Goal: Task Accomplishment & Management: Use online tool/utility

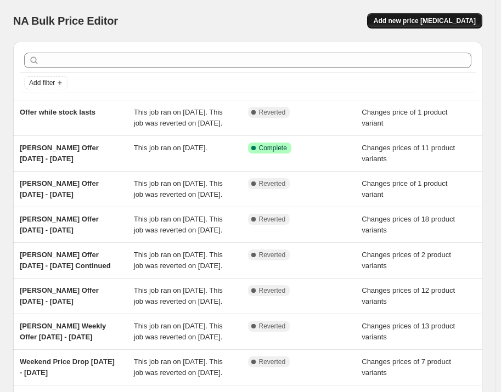
click at [430, 15] on button "Add new price [MEDICAL_DATA]" at bounding box center [424, 20] width 115 height 15
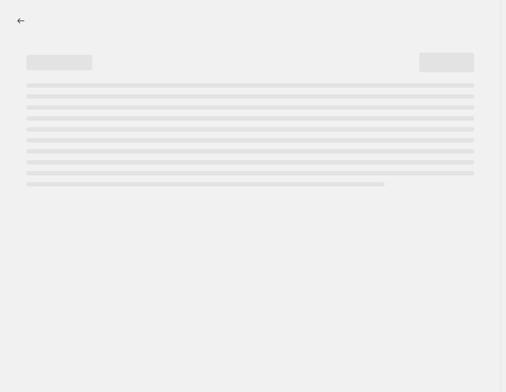
select select "percentage"
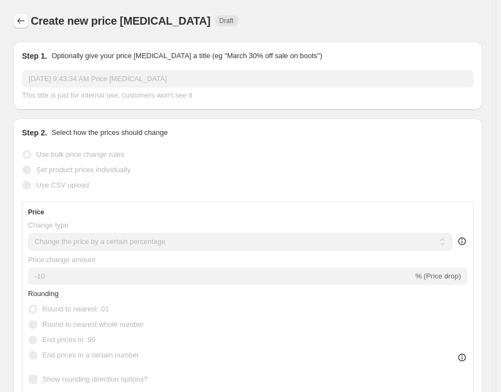
click at [20, 25] on icon "Price change jobs" at bounding box center [20, 20] width 11 height 11
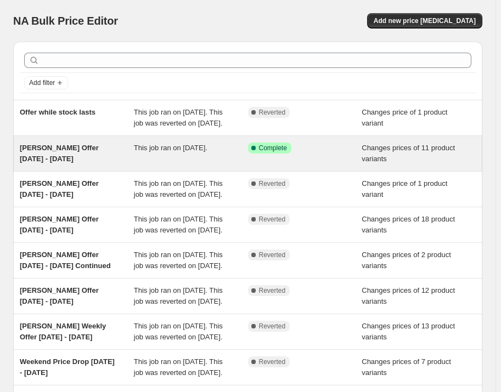
click at [94, 158] on span "[PERSON_NAME] Offer [DATE] - [DATE]" at bounding box center [59, 153] width 79 height 19
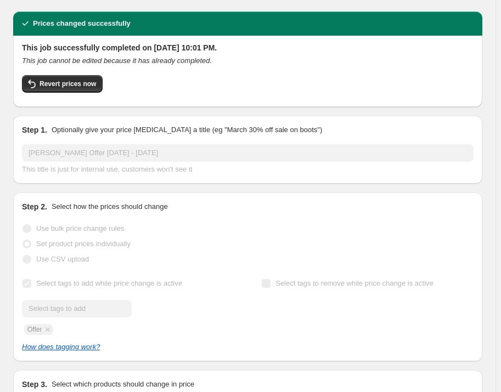
scroll to position [49, 0]
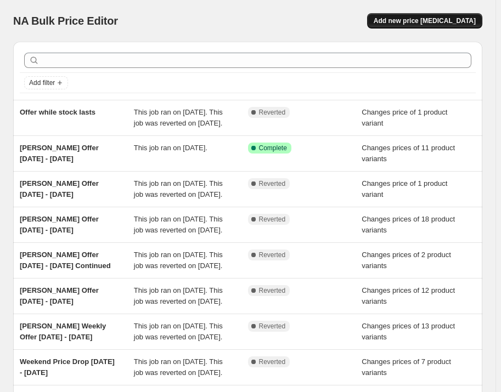
click at [455, 23] on span "Add new price [MEDICAL_DATA]" at bounding box center [425, 20] width 102 height 9
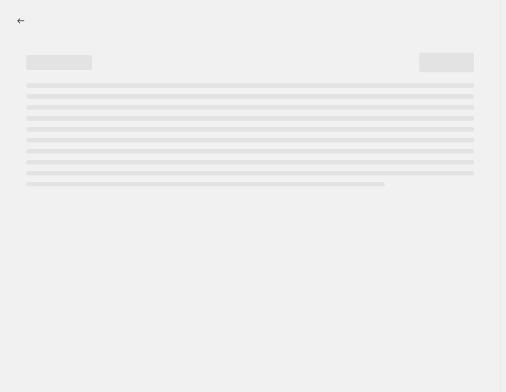
select select "percentage"
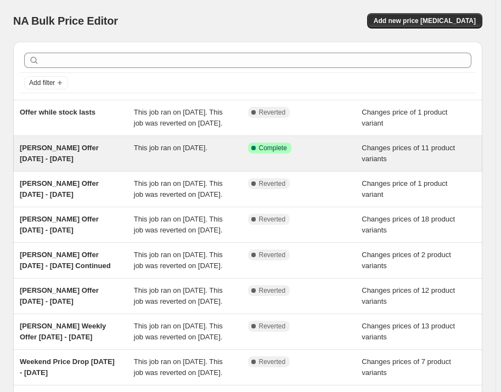
click at [65, 161] on span "[PERSON_NAME] Offer [DATE] - [DATE]" at bounding box center [59, 153] width 79 height 19
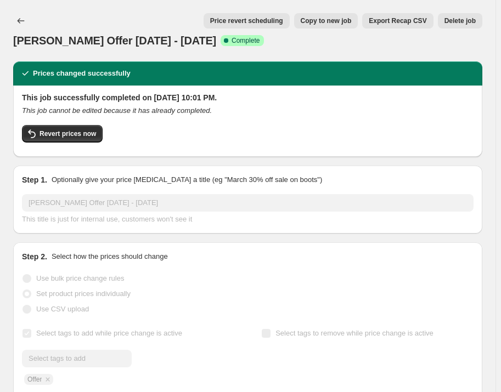
click at [421, 86] on div "This job successfully completed on [DATE] 10:01 PM. This job cannot be edited b…" at bounding box center [247, 121] width 469 height 71
click at [310, 50] on div "[PERSON_NAME] Offer [DATE] - [DATE]. This page is ready Katti Dherei Offer [DAT…" at bounding box center [247, 30] width 469 height 61
click at [21, 20] on icon "Price change jobs" at bounding box center [20, 20] width 11 height 11
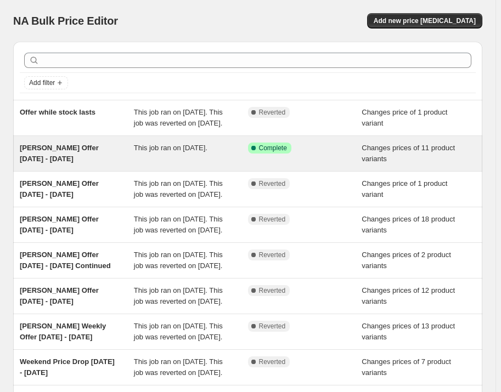
click at [94, 155] on span "[PERSON_NAME] Offer [DATE] - [DATE]" at bounding box center [59, 153] width 79 height 19
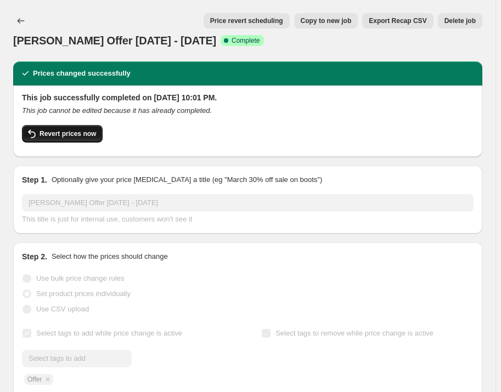
click at [70, 136] on span "Revert prices now" at bounding box center [67, 133] width 56 height 9
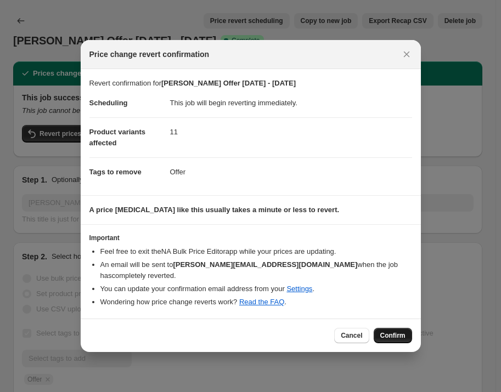
click at [392, 333] on span "Confirm" at bounding box center [392, 335] width 25 height 9
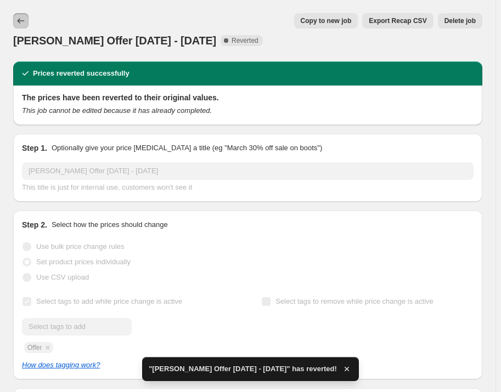
click at [16, 22] on icon "Price change jobs" at bounding box center [20, 20] width 11 height 11
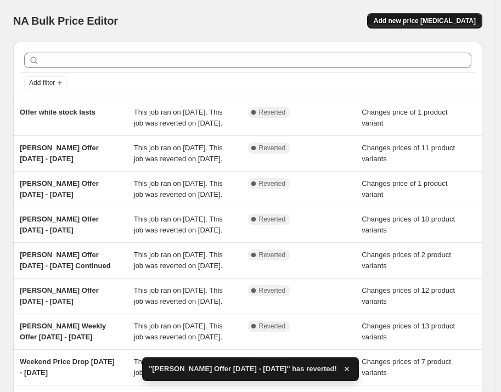
click at [406, 18] on span "Add new price [MEDICAL_DATA]" at bounding box center [425, 20] width 102 height 9
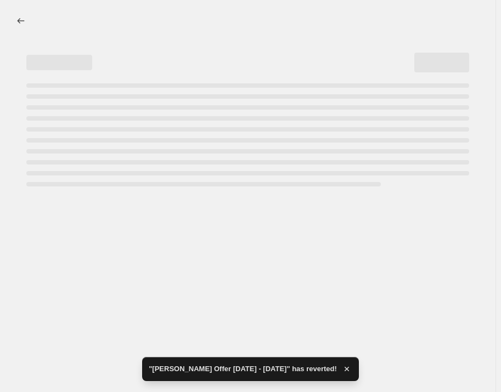
select select "percentage"
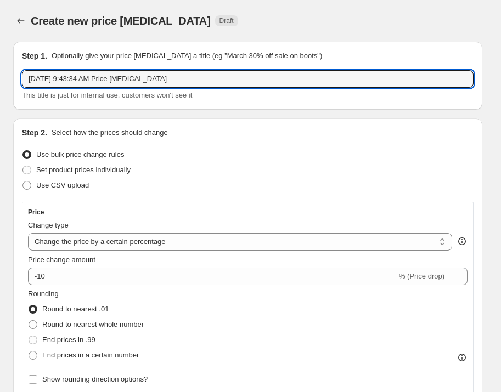
drag, startPoint x: 182, startPoint y: 78, endPoint x: -18, endPoint y: 81, distance: 200.2
click at [0, 81] on html "Home Settings Plans Skip to content Create new price [MEDICAL_DATA]. This page …" at bounding box center [250, 196] width 501 height 392
type input "Manager's Special [DATE]- [DATE]"
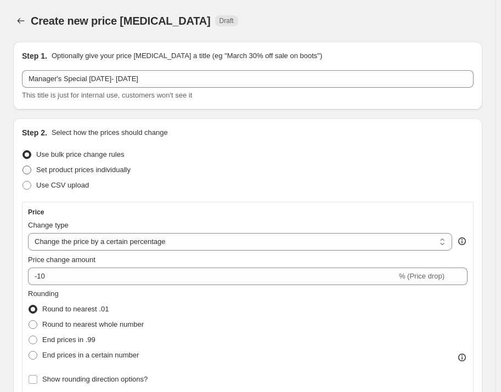
click at [66, 170] on span "Set product prices individually" at bounding box center [83, 170] width 94 height 8
click at [23, 166] on input "Set product prices individually" at bounding box center [22, 166] width 1 height 1
radio input "true"
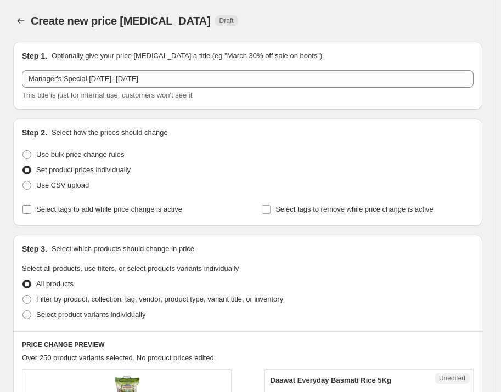
click at [56, 207] on span "Select tags to add while price change is active" at bounding box center [109, 209] width 146 height 8
click at [31, 207] on input "Select tags to add while price change is active" at bounding box center [26, 209] width 9 height 9
checkbox input "true"
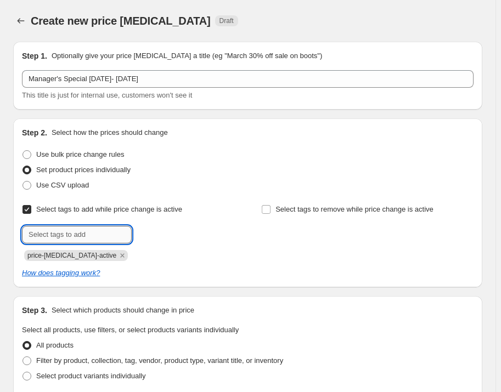
click at [97, 238] on input "text" at bounding box center [77, 235] width 110 height 18
type input "Offer"
click at [149, 235] on b "Add" at bounding box center [147, 234] width 13 height 8
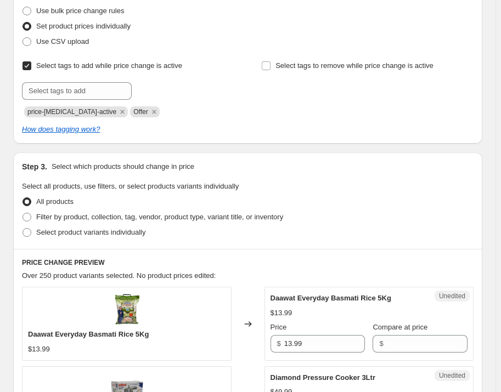
scroll to position [149, 0]
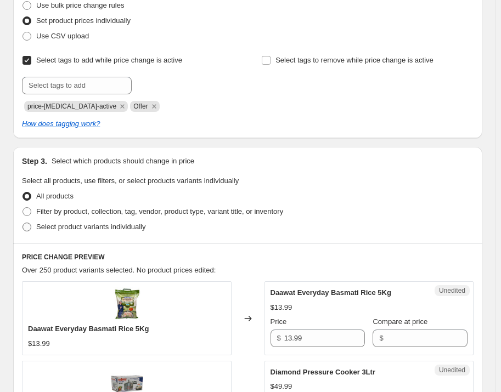
click at [116, 227] on span "Select product variants individually" at bounding box center [90, 227] width 109 height 8
click at [23, 223] on input "Select product variants individually" at bounding box center [22, 223] width 1 height 1
radio input "true"
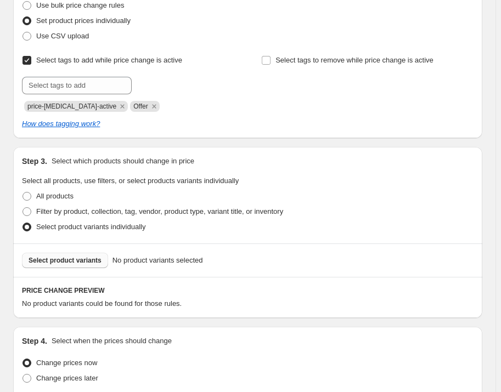
click at [93, 259] on span "Select product variants" at bounding box center [65, 260] width 73 height 9
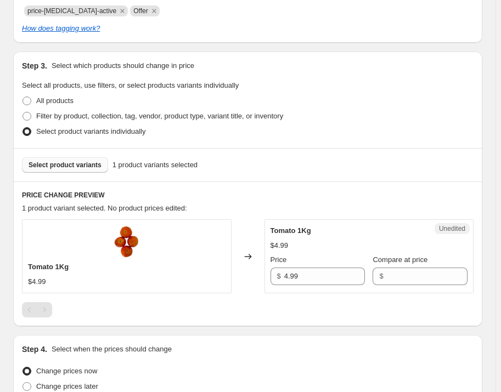
scroll to position [249, 0]
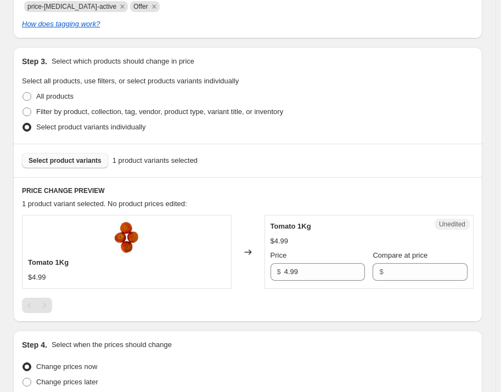
click at [66, 162] on span "Select product variants" at bounding box center [65, 160] width 73 height 9
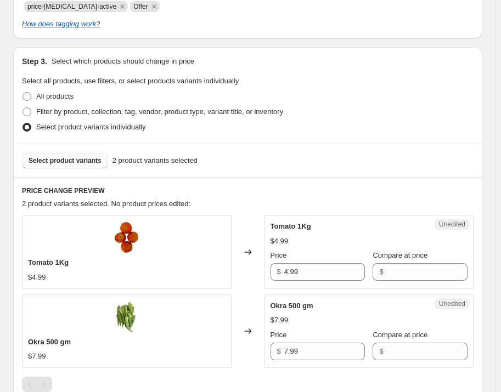
click at [76, 160] on span "Select product variants" at bounding box center [65, 160] width 73 height 9
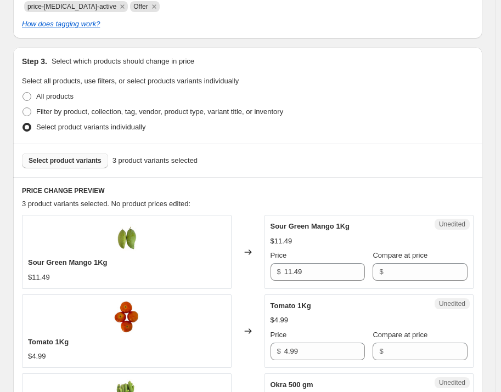
click at [84, 159] on span "Select product variants" at bounding box center [65, 160] width 73 height 9
click at [91, 161] on span "Select product variants" at bounding box center [65, 160] width 73 height 9
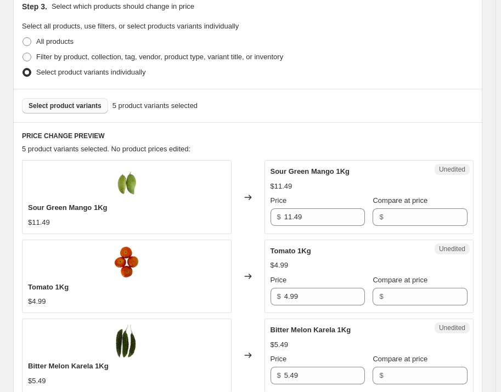
scroll to position [199, 0]
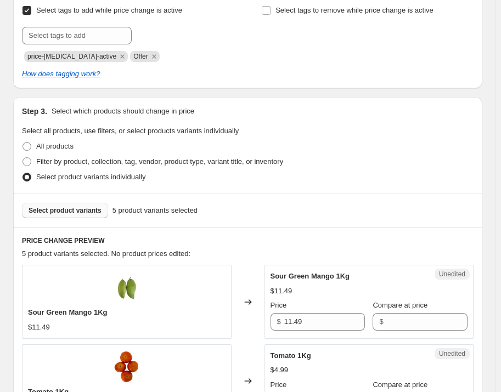
click at [84, 210] on span "Select product variants" at bounding box center [65, 210] width 73 height 9
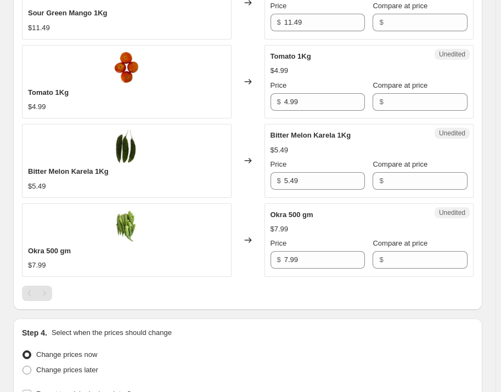
scroll to position [299, 0]
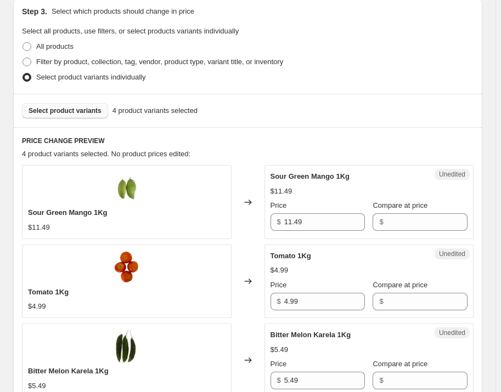
click at [63, 114] on span "Select product variants" at bounding box center [65, 110] width 73 height 9
click at [69, 107] on span "Select product variants" at bounding box center [65, 110] width 73 height 9
click at [76, 110] on span "Select product variants" at bounding box center [65, 110] width 73 height 9
click at [87, 112] on span "Select product variants" at bounding box center [65, 110] width 73 height 9
click at [101, 113] on span "Select product variants" at bounding box center [65, 110] width 73 height 9
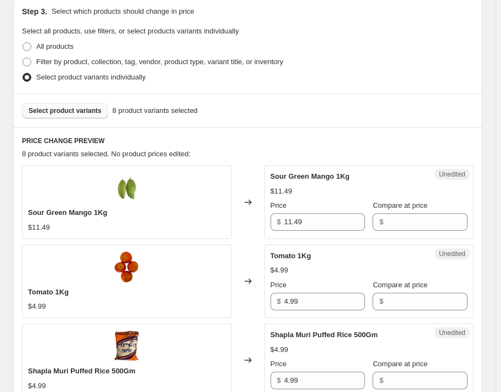
click at [75, 111] on span "Select product variants" at bounding box center [65, 110] width 73 height 9
drag, startPoint x: 324, startPoint y: 221, endPoint x: 258, endPoint y: 223, distance: 66.4
click at [258, 223] on div "Sour Green Mango 1Kg $11.49 Changed to Unedited Sour Green Mango 1Kg $11.49 Pri…" at bounding box center [247, 202] width 451 height 74
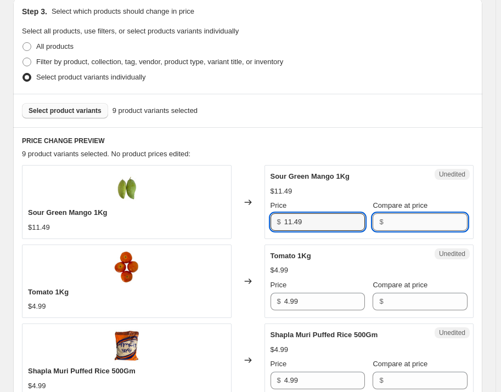
click at [414, 223] on input "Compare at price" at bounding box center [427, 222] width 81 height 18
paste input "11.49"
type input "11.49"
drag, startPoint x: 323, startPoint y: 224, endPoint x: 285, endPoint y: 221, distance: 38.5
click at [285, 221] on div "$ 11.49" at bounding box center [317, 222] width 95 height 18
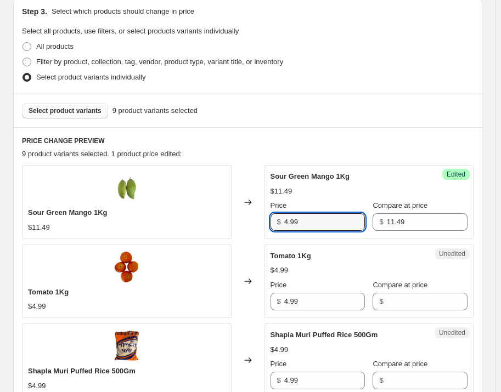
type input "4.99"
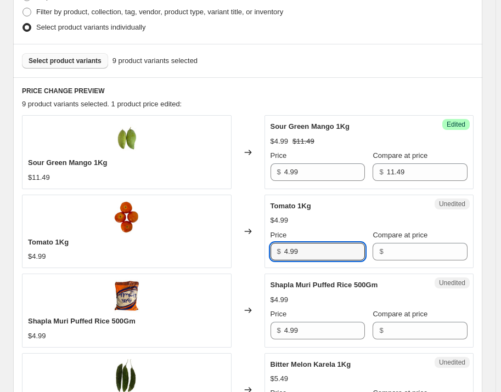
drag, startPoint x: 308, startPoint y: 248, endPoint x: 277, endPoint y: 248, distance: 31.3
click at [277, 248] on div "$ 4.99" at bounding box center [317, 252] width 95 height 18
click at [400, 251] on input "Compare at price" at bounding box center [427, 252] width 81 height 18
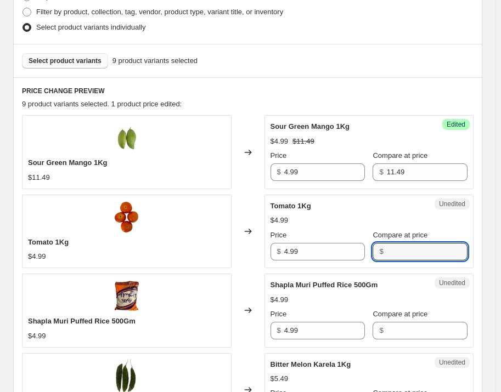
paste input "4.99"
type input "4.99"
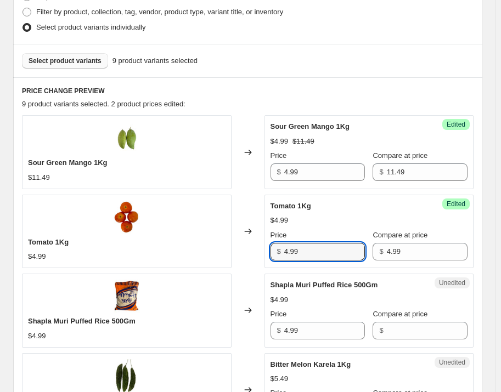
drag, startPoint x: 320, startPoint y: 252, endPoint x: 281, endPoint y: 257, distance: 38.7
click at [281, 257] on div "$ 4.99" at bounding box center [317, 252] width 95 height 18
type input "1.99"
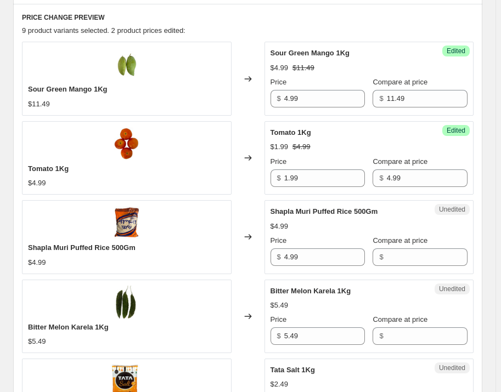
scroll to position [449, 0]
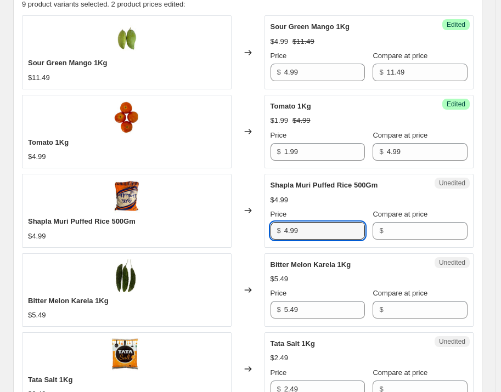
drag, startPoint x: 312, startPoint y: 228, endPoint x: 279, endPoint y: 233, distance: 33.4
click at [279, 233] on div "$ 4.99" at bounding box center [317, 231] width 95 height 18
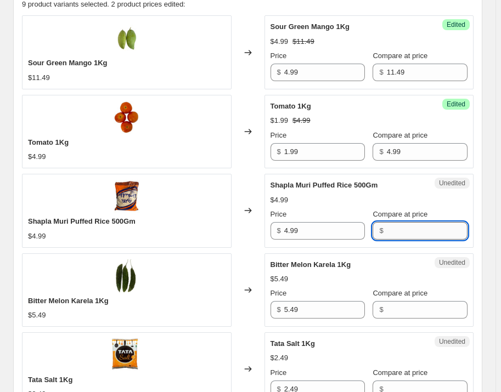
click at [415, 225] on input "Compare at price" at bounding box center [427, 231] width 81 height 18
paste input "4.99"
type input "4.99"
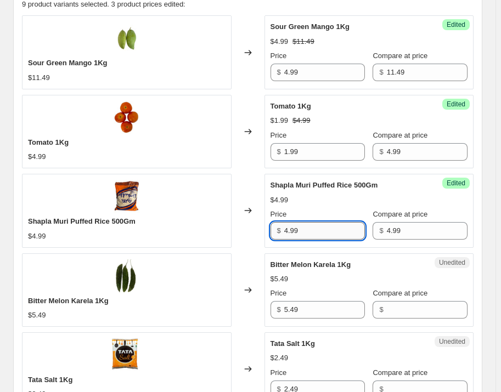
drag, startPoint x: 333, startPoint y: 231, endPoint x: 289, endPoint y: 231, distance: 44.4
click at [289, 231] on input "4.99" at bounding box center [324, 231] width 81 height 18
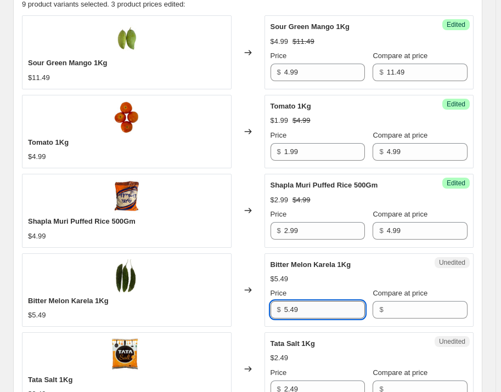
click at [311, 306] on input "5.49" at bounding box center [324, 310] width 81 height 18
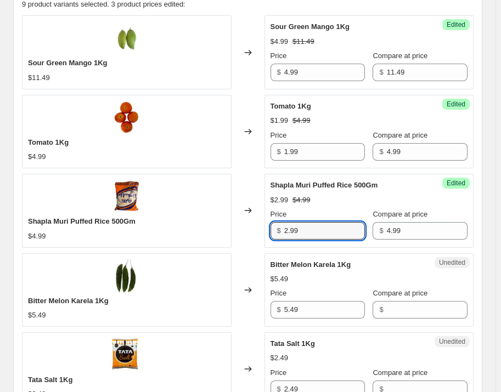
drag, startPoint x: 309, startPoint y: 229, endPoint x: 273, endPoint y: 228, distance: 36.2
click at [273, 228] on div "$ 2.99" at bounding box center [317, 231] width 95 height 18
click at [308, 311] on input "5.49" at bounding box center [324, 310] width 81 height 18
drag, startPoint x: 295, startPoint y: 229, endPoint x: 303, endPoint y: 230, distance: 8.8
click at [303, 230] on input "3.49" at bounding box center [324, 231] width 81 height 18
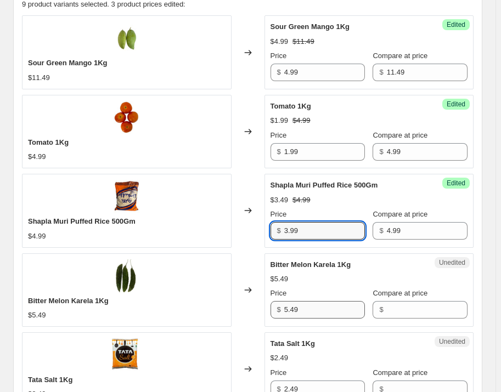
type input "3.99"
click at [309, 312] on input "5.49" at bounding box center [324, 310] width 81 height 18
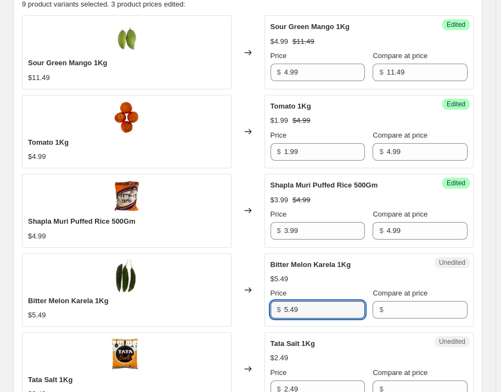
drag, startPoint x: 309, startPoint y: 308, endPoint x: 280, endPoint y: 307, distance: 29.1
click at [280, 307] on div "$ 5.49" at bounding box center [317, 310] width 95 height 18
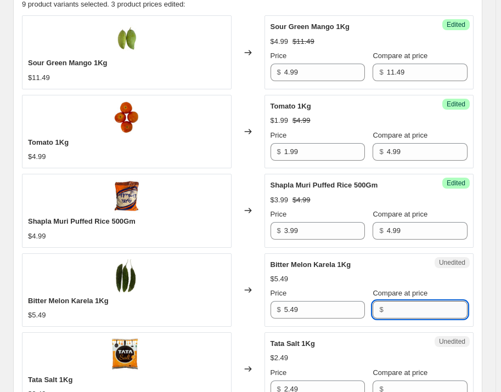
click at [401, 306] on input "Compare at price" at bounding box center [427, 310] width 81 height 18
paste input "5.49"
type input "5.49"
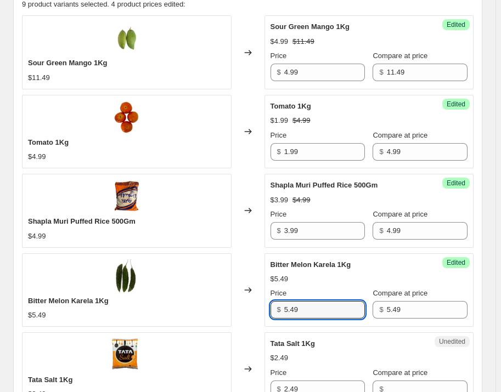
drag, startPoint x: 322, startPoint y: 303, endPoint x: 279, endPoint y: 308, distance: 43.1
click at [279, 308] on div "$ 5.49" at bounding box center [317, 310] width 95 height 18
type input "2.99"
click at [490, 272] on div "Create new price [MEDICAL_DATA]. This page is ready Create new price [MEDICAL_D…" at bounding box center [247, 253] width 495 height 1405
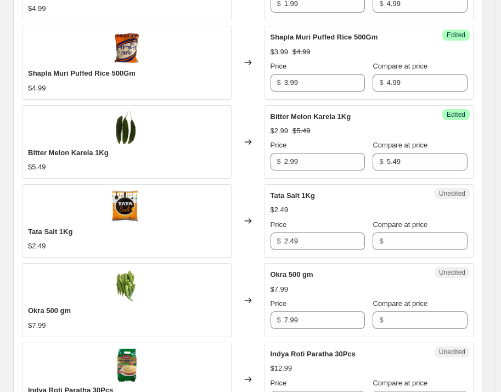
scroll to position [598, 0]
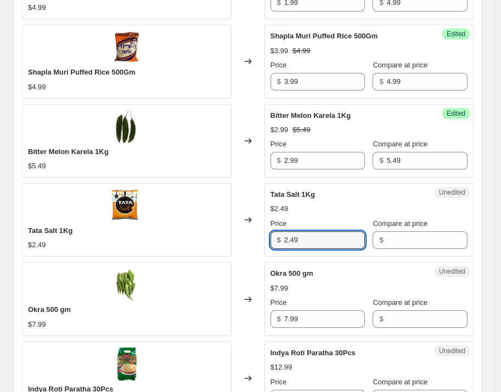
drag, startPoint x: 308, startPoint y: 244, endPoint x: 281, endPoint y: 241, distance: 26.5
click at [281, 241] on div "$ 2.49" at bounding box center [317, 240] width 95 height 18
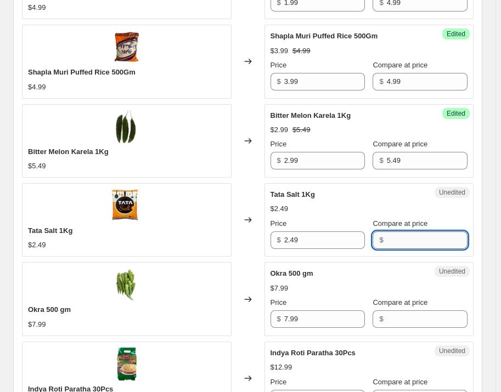
click at [394, 240] on input "Compare at price" at bounding box center [427, 240] width 81 height 18
paste input "2.49"
type input "2.49"
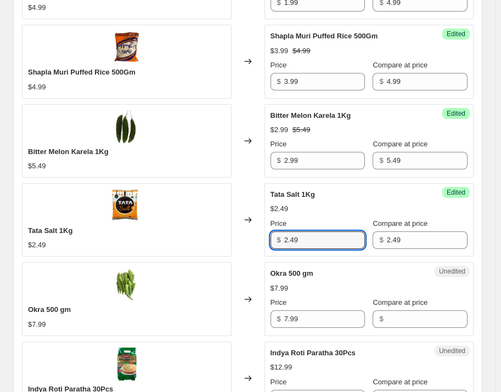
drag, startPoint x: 332, startPoint y: 239, endPoint x: 283, endPoint y: 241, distance: 48.9
click at [283, 241] on div "$ 2.49" at bounding box center [317, 240] width 95 height 18
type input "1.29"
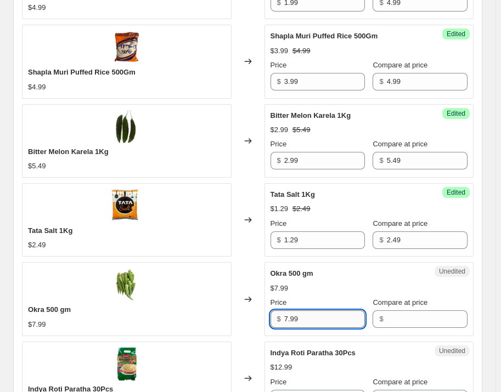
click at [305, 310] on input "7.99" at bounding box center [324, 319] width 81 height 18
drag, startPoint x: 307, startPoint y: 316, endPoint x: 281, endPoint y: 315, distance: 26.3
click at [281, 315] on div "$ 7.99" at bounding box center [317, 319] width 95 height 18
click at [393, 316] on input "Compare at price" at bounding box center [427, 319] width 81 height 18
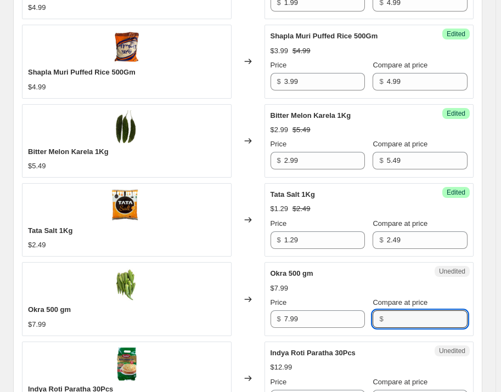
paste input "7.99"
type input "7.99"
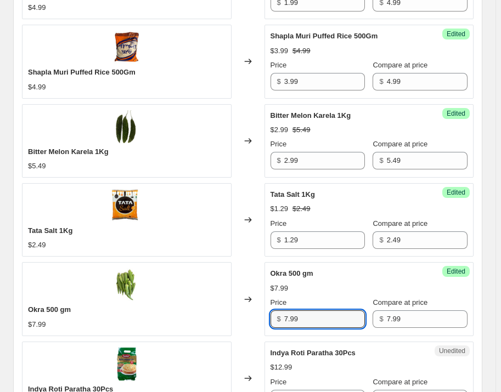
drag, startPoint x: 344, startPoint y: 318, endPoint x: 261, endPoint y: 318, distance: 83.4
click at [261, 318] on div "Okra 500 gm $7.99 Changed to Success Edited Okra 500 gm $7.99 Price $ 7.99 Comp…" at bounding box center [247, 299] width 451 height 74
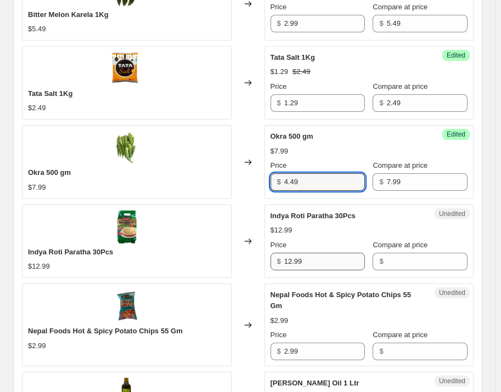
scroll to position [748, 0]
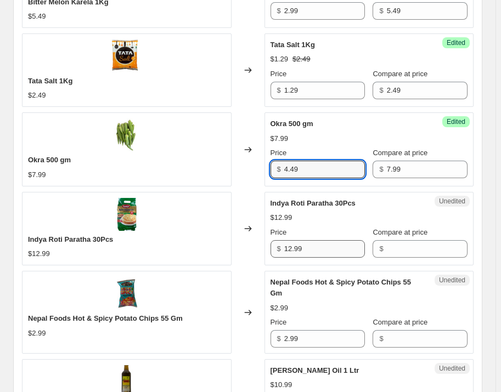
type input "4.49"
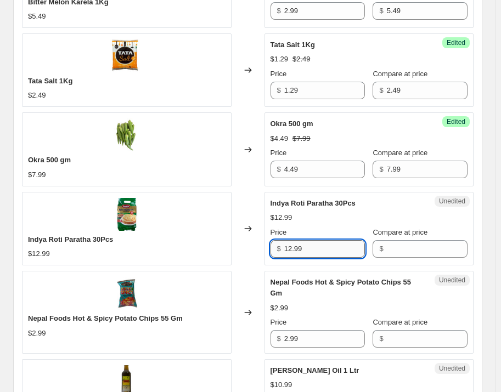
click at [340, 251] on input "12.99" at bounding box center [324, 249] width 81 height 18
drag, startPoint x: 324, startPoint y: 250, endPoint x: 271, endPoint y: 248, distance: 53.2
click at [271, 248] on div "Unedited Indya Roti Paratha 30Pcs $12.99 Price $ 12.99 Compare at price $" at bounding box center [369, 229] width 210 height 74
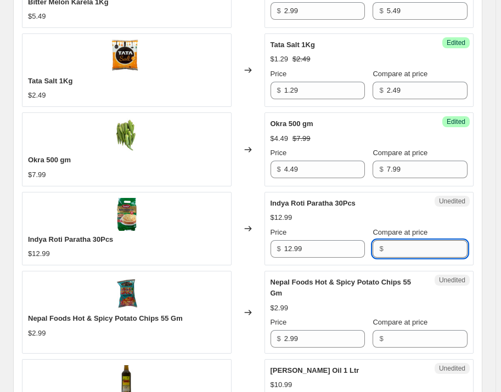
click at [407, 252] on input "Compare at price" at bounding box center [427, 249] width 81 height 18
paste input "12.99"
type input "12.99"
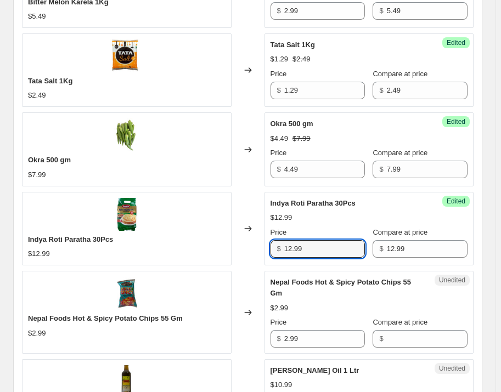
drag, startPoint x: 320, startPoint y: 247, endPoint x: 279, endPoint y: 249, distance: 40.6
click at [279, 249] on div "$ 12.99" at bounding box center [317, 249] width 95 height 18
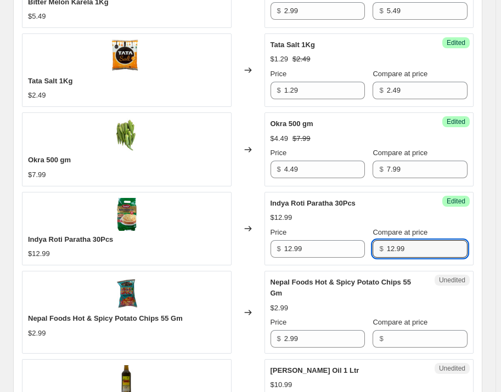
drag, startPoint x: 415, startPoint y: 245, endPoint x: 376, endPoint y: 245, distance: 38.9
click at [376, 245] on div "$ 12.99" at bounding box center [419, 249] width 95 height 18
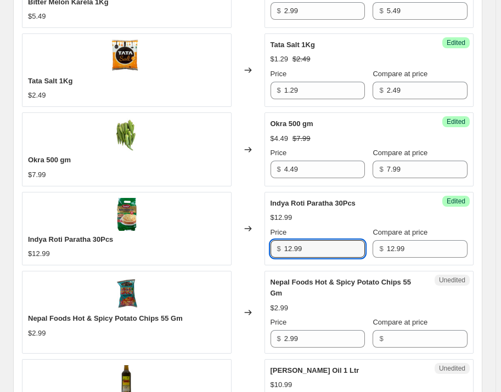
drag, startPoint x: 330, startPoint y: 250, endPoint x: 279, endPoint y: 250, distance: 50.5
click at [279, 250] on div "$ 12.99" at bounding box center [317, 249] width 95 height 18
click at [309, 330] on input "2.99" at bounding box center [324, 339] width 81 height 18
drag, startPoint x: 307, startPoint y: 247, endPoint x: 286, endPoint y: 246, distance: 20.9
click at [286, 246] on div "$ 6.99" at bounding box center [317, 249] width 95 height 18
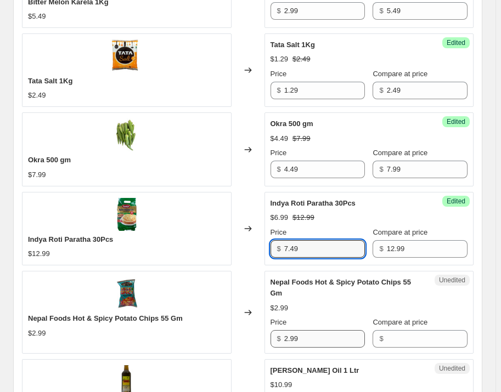
type input "7.49"
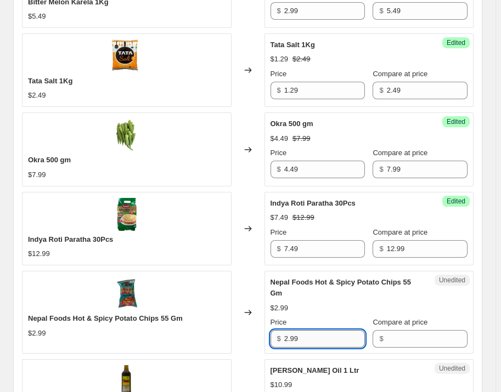
click at [342, 330] on input "2.99" at bounding box center [324, 339] width 81 height 18
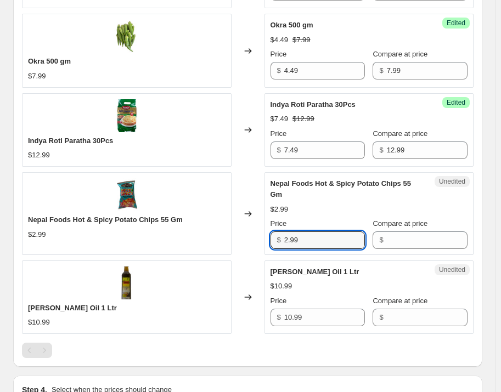
scroll to position [847, 0]
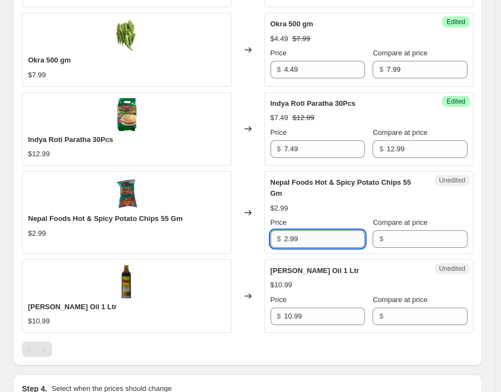
drag, startPoint x: 311, startPoint y: 229, endPoint x: 290, endPoint y: 229, distance: 21.4
click at [290, 230] on input "2.99" at bounding box center [324, 239] width 81 height 18
click at [306, 230] on input "2.99" at bounding box center [324, 239] width 81 height 18
drag, startPoint x: 308, startPoint y: 225, endPoint x: 279, endPoint y: 221, distance: 29.9
click at [279, 230] on div "$ 2.99" at bounding box center [317, 239] width 95 height 18
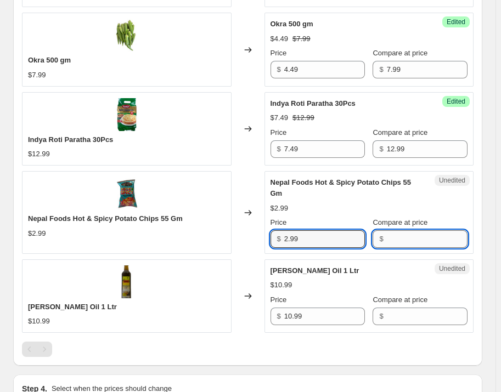
click at [407, 230] on input "Compare at price" at bounding box center [427, 239] width 81 height 18
paste input "2.99"
type input "2.99"
drag, startPoint x: 310, startPoint y: 226, endPoint x: 279, endPoint y: 225, distance: 31.3
click at [279, 230] on div "$ 2.99" at bounding box center [317, 239] width 95 height 18
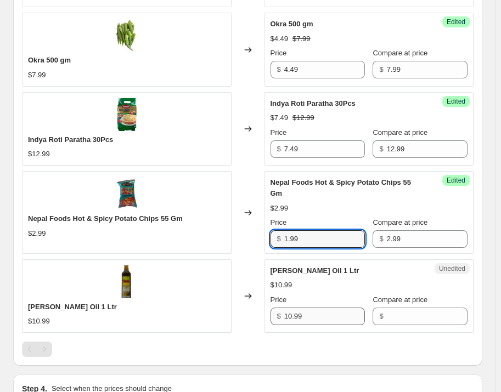
type input "1.99"
click at [314, 312] on input "10.99" at bounding box center [324, 317] width 81 height 18
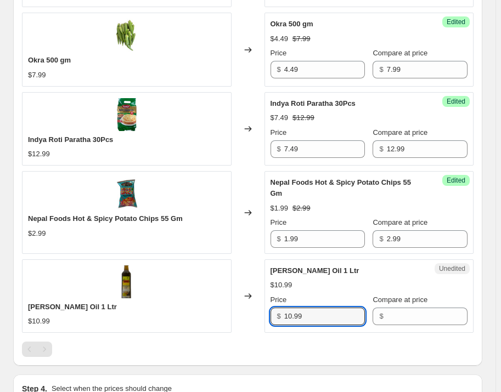
drag, startPoint x: 312, startPoint y: 308, endPoint x: 280, endPoint y: 309, distance: 31.8
click at [280, 309] on div "$ 10.99" at bounding box center [317, 317] width 95 height 18
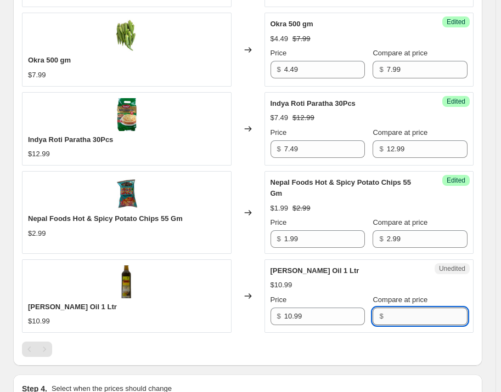
click at [426, 308] on input "Compare at price" at bounding box center [427, 317] width 81 height 18
paste input "10.99"
type input "10.99"
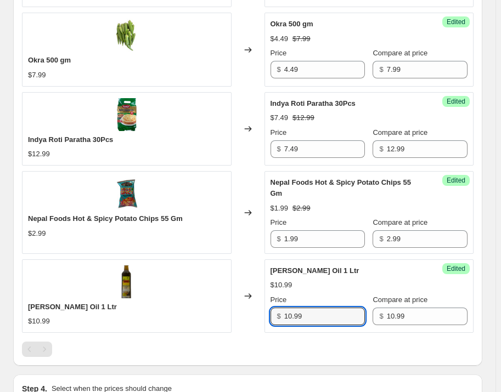
drag, startPoint x: 333, startPoint y: 305, endPoint x: 280, endPoint y: 308, distance: 53.8
click at [280, 308] on div "$ 10.99" at bounding box center [317, 317] width 95 height 18
click at [318, 308] on input "10.99" at bounding box center [324, 317] width 81 height 18
drag, startPoint x: 310, startPoint y: 306, endPoint x: 283, endPoint y: 307, distance: 26.9
click at [283, 308] on div "$ 10.99" at bounding box center [317, 317] width 95 height 18
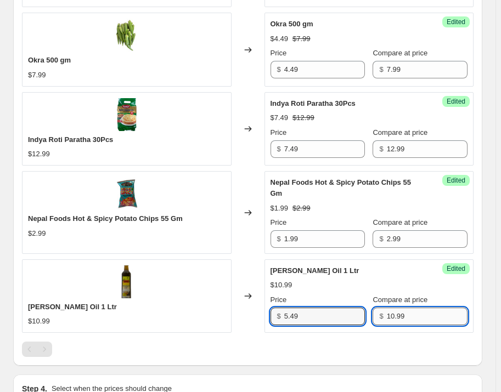
click at [419, 310] on input "10.99" at bounding box center [427, 317] width 81 height 18
drag, startPoint x: 311, startPoint y: 306, endPoint x: 278, endPoint y: 307, distance: 33.5
click at [278, 308] on div "$ 5.49" at bounding box center [317, 317] width 95 height 18
type input "5.99"
click at [451, 310] on input "10.99" at bounding box center [427, 317] width 81 height 18
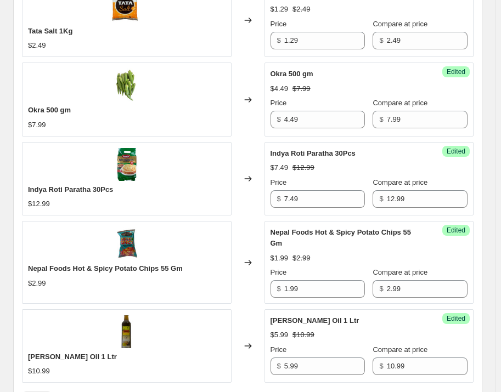
scroll to position [1003, 0]
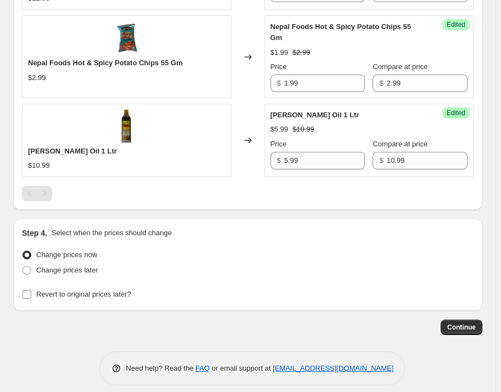
click at [70, 290] on span "Revert to original prices later?" at bounding box center [83, 294] width 95 height 8
click at [31, 290] on input "Revert to original prices later?" at bounding box center [26, 294] width 9 height 9
checkbox input "true"
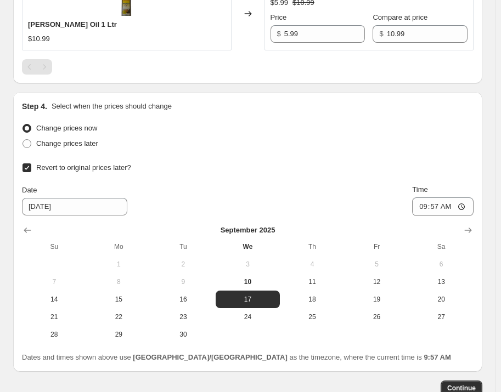
scroll to position [1190, 0]
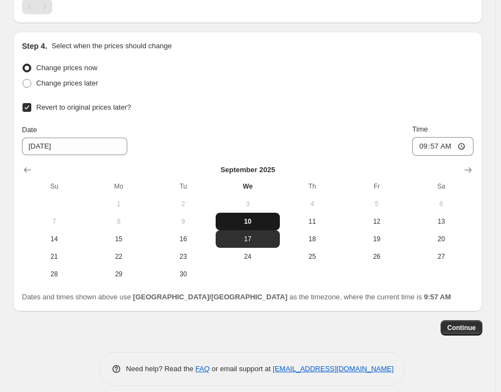
click at [248, 217] on span "10" at bounding box center [248, 221] width 56 height 9
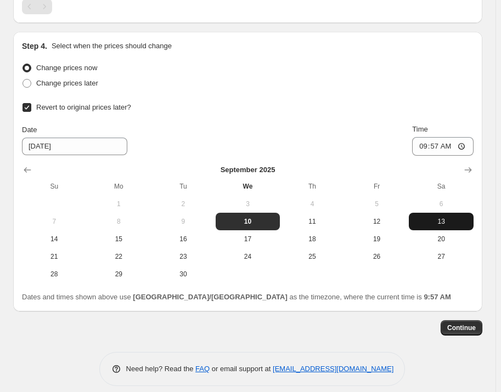
click at [438, 217] on span "13" at bounding box center [441, 221] width 56 height 9
type input "[DATE]"
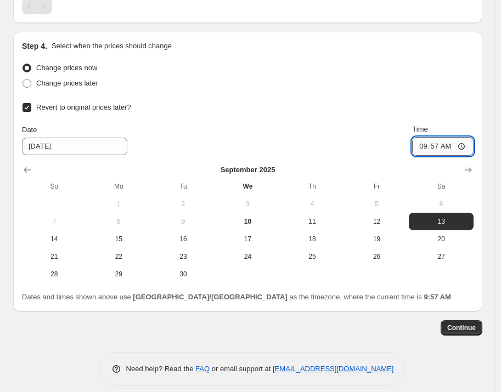
click at [467, 137] on input "09:57" at bounding box center [442, 146] width 61 height 19
type input "00:00"
click at [461, 324] on span "Continue" at bounding box center [461, 328] width 29 height 9
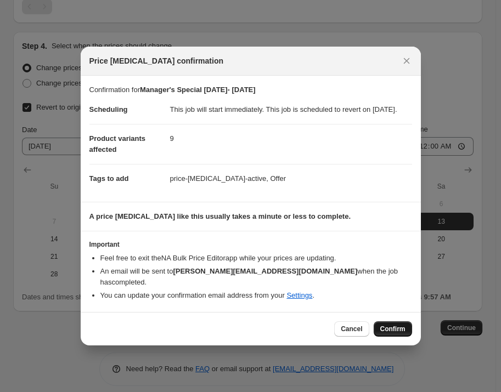
click at [399, 333] on span "Confirm" at bounding box center [392, 329] width 25 height 9
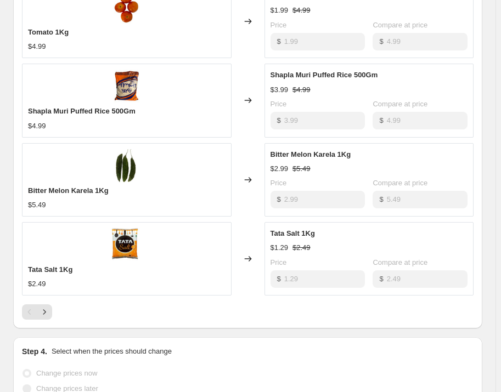
scroll to position [698, 0]
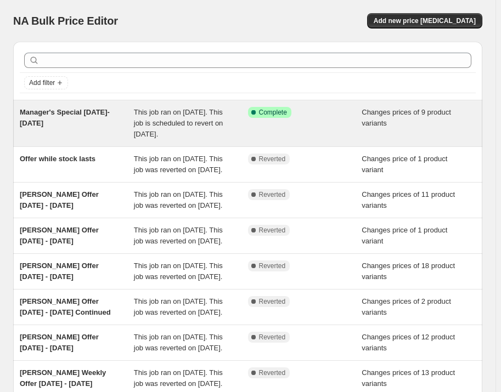
click at [60, 114] on span "Manager's Special [DATE]- [DATE]" at bounding box center [65, 117] width 90 height 19
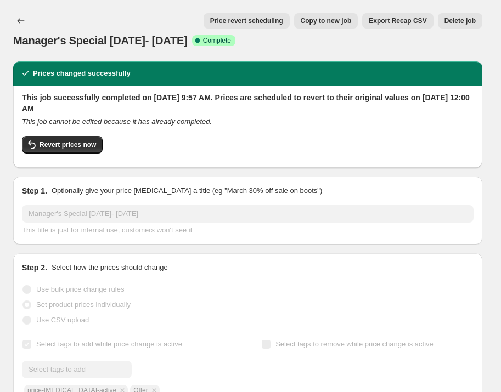
click at [340, 21] on span "Copy to new job" at bounding box center [326, 20] width 51 height 9
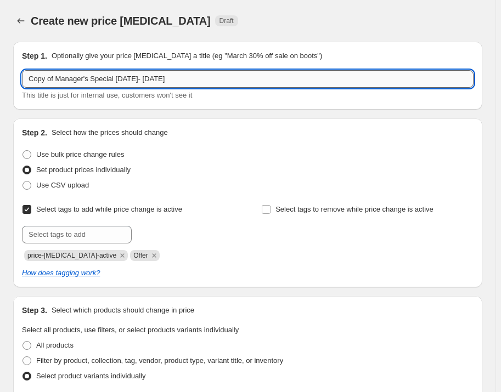
drag, startPoint x: 57, startPoint y: 78, endPoint x: 26, endPoint y: 77, distance: 30.7
click at [26, 77] on input "Copy of Manager's Special [DATE]- [DATE]" at bounding box center [247, 79] width 451 height 18
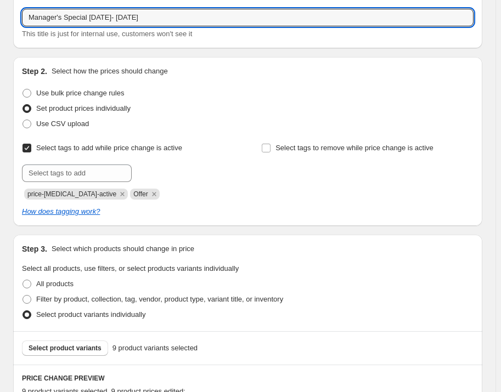
scroll to position [199, 0]
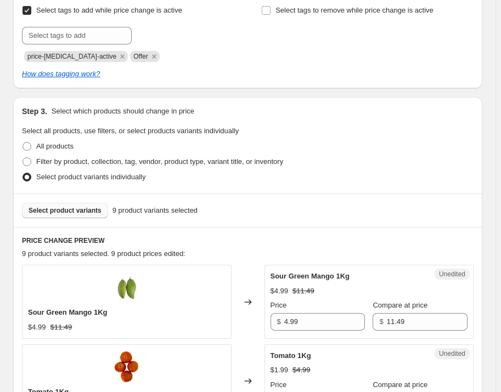
type input "Manager's Special [DATE]- [DATE]"
click at [87, 208] on span "Select product variants" at bounding box center [65, 210] width 73 height 9
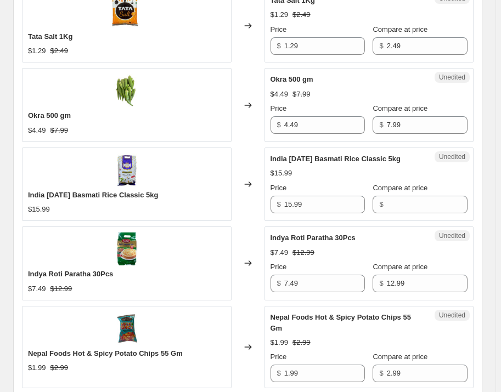
scroll to position [798, 0]
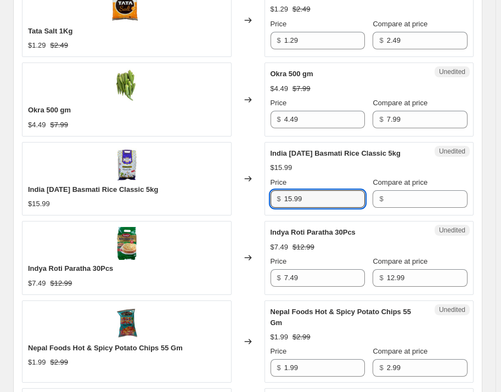
drag, startPoint x: 313, startPoint y: 201, endPoint x: 285, endPoint y: 200, distance: 27.4
click at [285, 200] on div "$ 15.99" at bounding box center [317, 199] width 95 height 18
click at [324, 201] on input "15.99" at bounding box center [324, 199] width 81 height 18
drag, startPoint x: 320, startPoint y: 200, endPoint x: 263, endPoint y: 200, distance: 57.0
click at [263, 200] on div "India [DATE] Basmati Rice Classic 5kg $15.99 Changed to Unedited India [DATE] B…" at bounding box center [247, 179] width 451 height 74
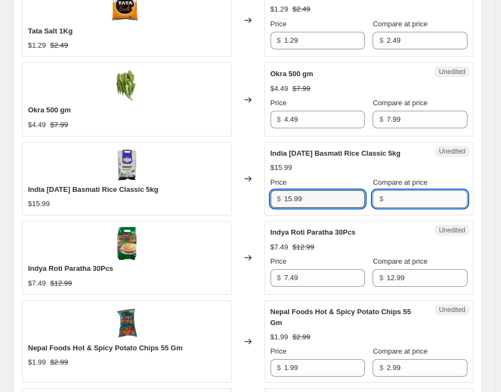
click at [442, 202] on input "Compare at price" at bounding box center [427, 199] width 81 height 18
paste input "15.99"
type input "15.99"
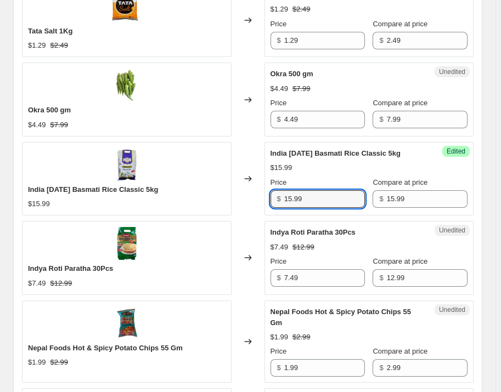
drag, startPoint x: 313, startPoint y: 196, endPoint x: 279, endPoint y: 196, distance: 33.5
click at [279, 196] on div "$ 15.99" at bounding box center [317, 199] width 95 height 18
type input "12.99"
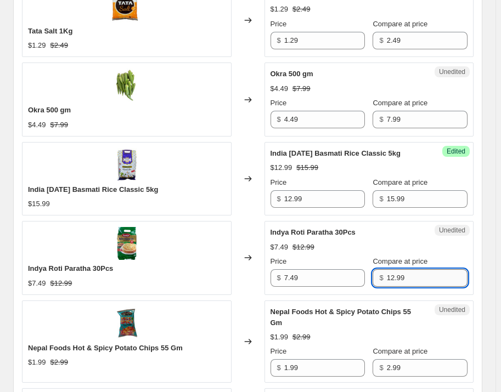
click at [405, 272] on input "12.99" at bounding box center [427, 278] width 81 height 18
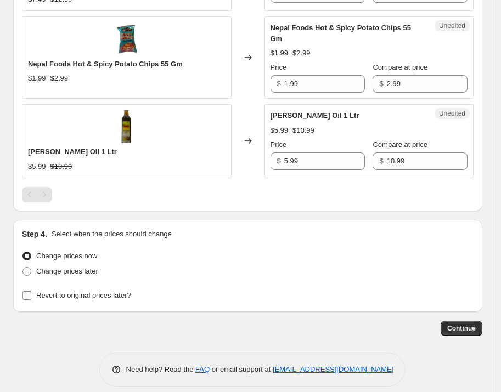
drag, startPoint x: 54, startPoint y: 284, endPoint x: 60, endPoint y: 282, distance: 6.4
click at [54, 291] on span "Revert to original prices later?" at bounding box center [83, 295] width 95 height 8
click at [31, 291] on input "Revert to original prices later?" at bounding box center [26, 295] width 9 height 9
checkbox input "true"
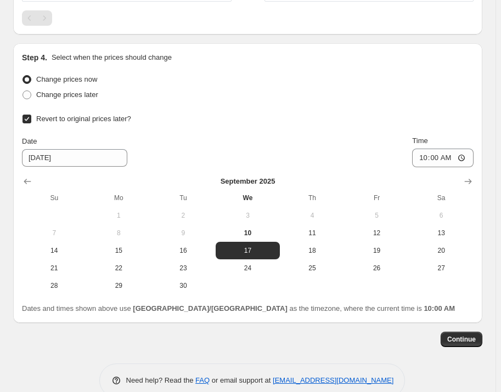
scroll to position [1270, 0]
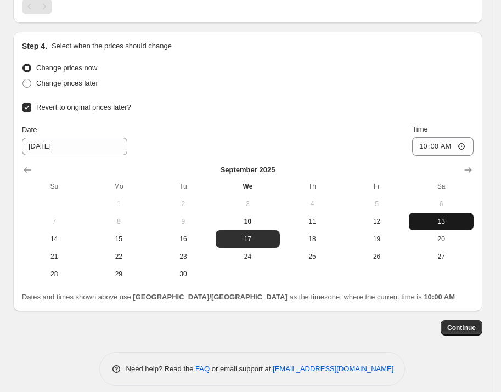
click at [448, 217] on span "13" at bounding box center [441, 221] width 56 height 9
type input "[DATE]"
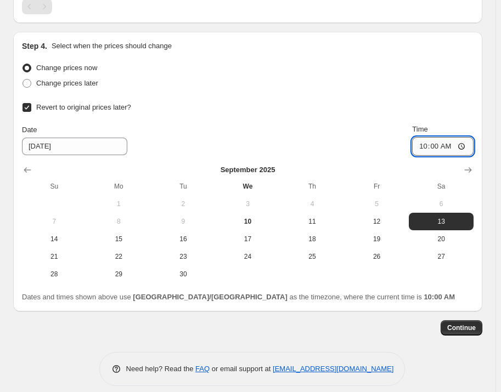
click at [466, 137] on input "10:00" at bounding box center [442, 146] width 61 height 19
type input "00:00"
click at [454, 76] on div "Change prices later" at bounding box center [247, 83] width 451 height 15
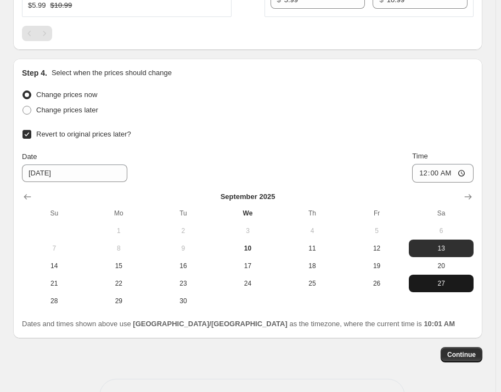
scroll to position [1246, 0]
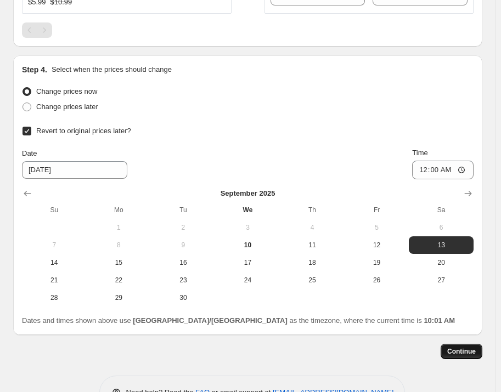
click at [466, 347] on span "Continue" at bounding box center [461, 351] width 29 height 9
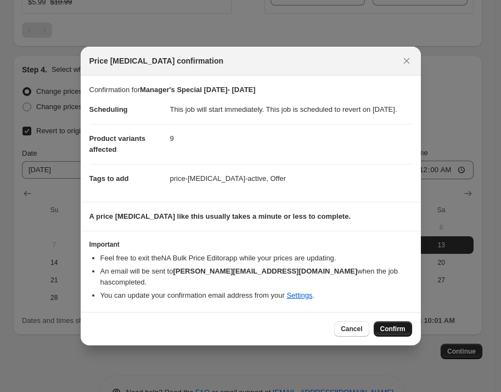
click at [402, 330] on span "Confirm" at bounding box center [392, 329] width 25 height 9
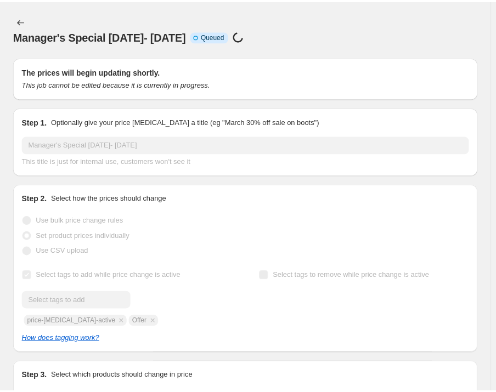
scroll to position [1246, 0]
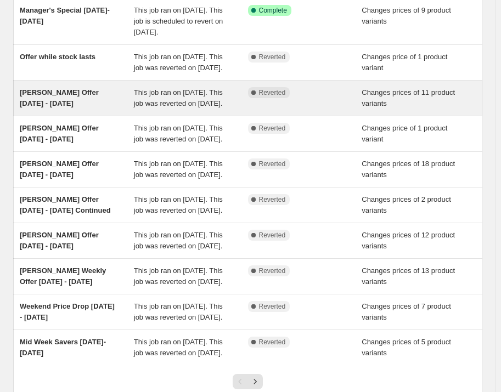
scroll to position [149, 0]
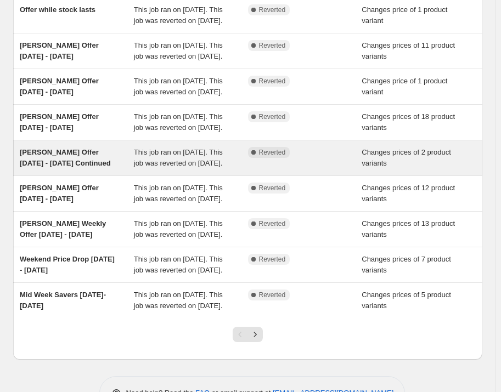
click at [74, 167] on span "[PERSON_NAME] Offer [DATE] - [DATE] Continued" at bounding box center [65, 157] width 91 height 19
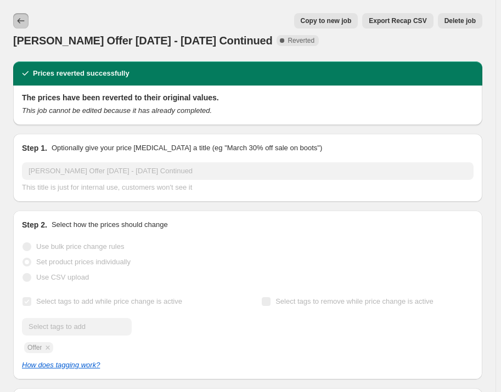
click at [24, 24] on icon "Price change jobs" at bounding box center [20, 20] width 11 height 11
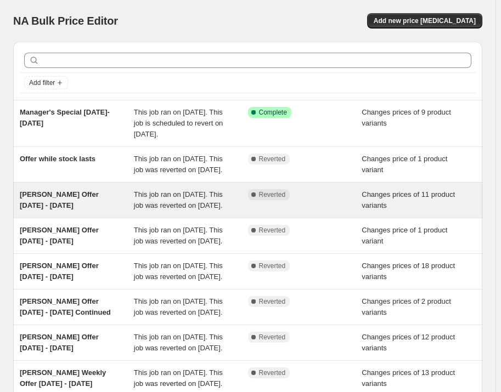
click at [88, 210] on span "[PERSON_NAME] Offer [DATE] - [DATE]" at bounding box center [59, 199] width 79 height 19
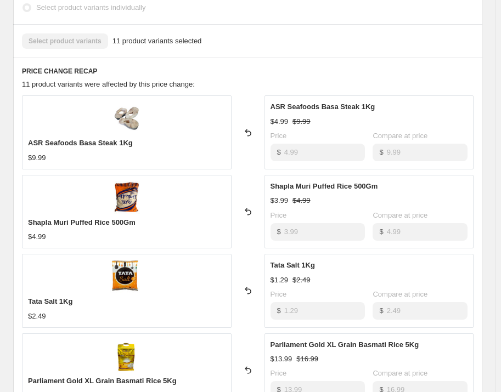
scroll to position [349, 0]
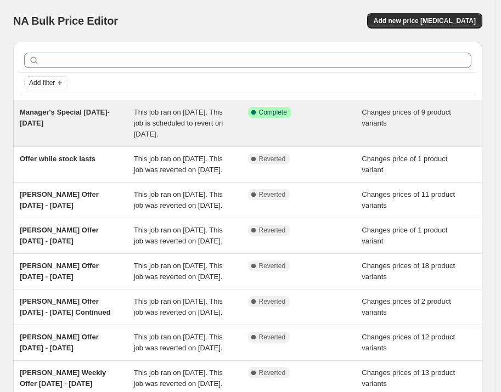
click at [142, 127] on span "This job ran on [DATE]. This job is scheduled to revert on [DATE]." at bounding box center [178, 123] width 89 height 30
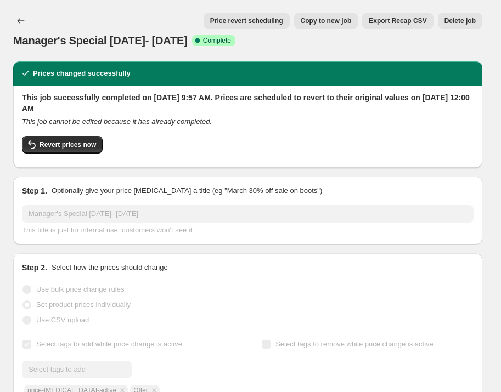
click at [457, 20] on span "Delete job" at bounding box center [459, 20] width 31 height 9
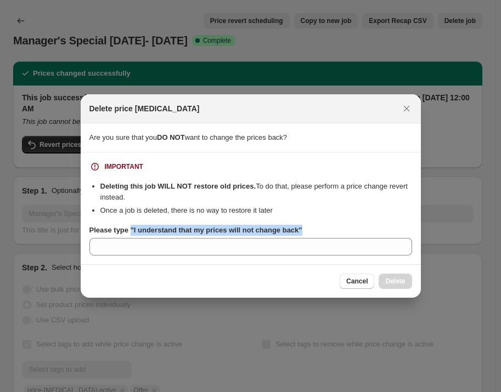
drag, startPoint x: 132, startPoint y: 230, endPoint x: 315, endPoint y: 227, distance: 182.7
click at [315, 227] on div "Please type "I understand that my prices will not change back"" at bounding box center [250, 230] width 323 height 11
copy b ""I understand that my prices will not change back""
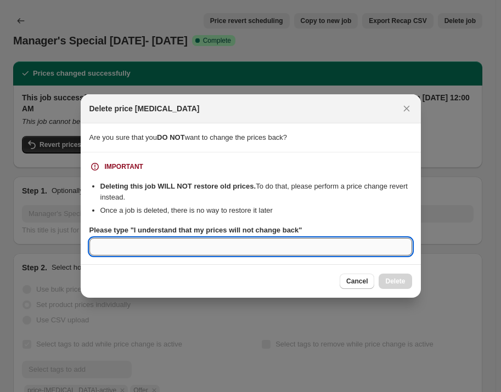
click at [117, 247] on input "Please type "I understand that my prices will not change back"" at bounding box center [250, 247] width 323 height 18
paste input ""I understand that my prices will not change back""
click at [98, 245] on input ""I understand that my prices will not change back"" at bounding box center [250, 247] width 323 height 18
click at [276, 249] on input "I understand that my prices will not change back"" at bounding box center [250, 247] width 323 height 18
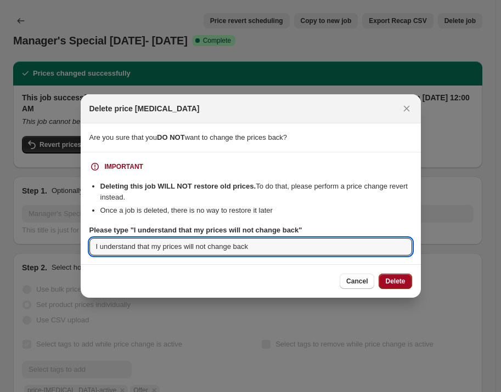
type input "I understand that my prices will not change back"
click at [393, 280] on span "Delete" at bounding box center [395, 281] width 20 height 9
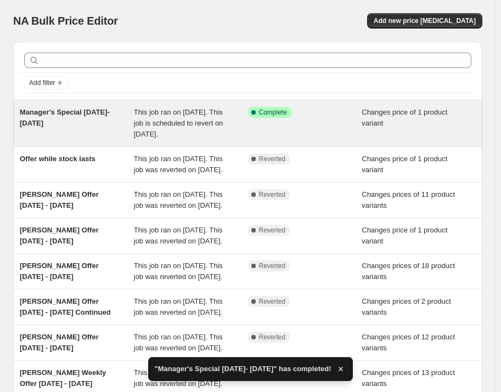
click at [44, 112] on span "Manager's Special [DATE]- [DATE]" at bounding box center [65, 117] width 90 height 19
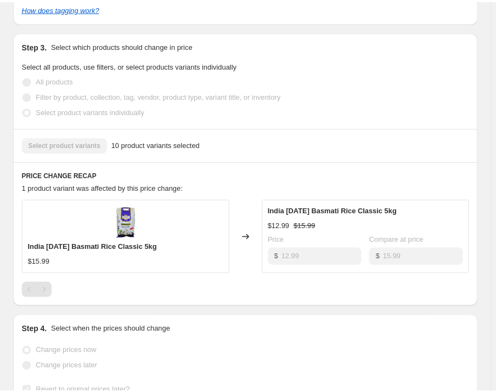
scroll to position [399, 0]
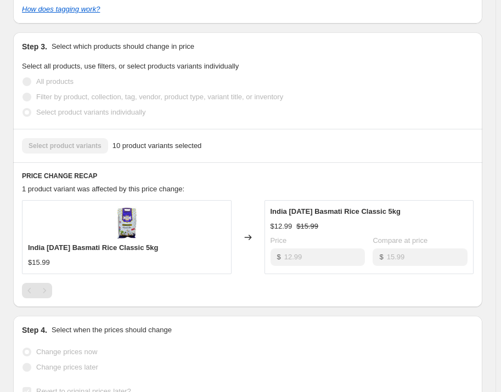
click at [161, 149] on span "10 product variants selected" at bounding box center [156, 145] width 89 height 11
